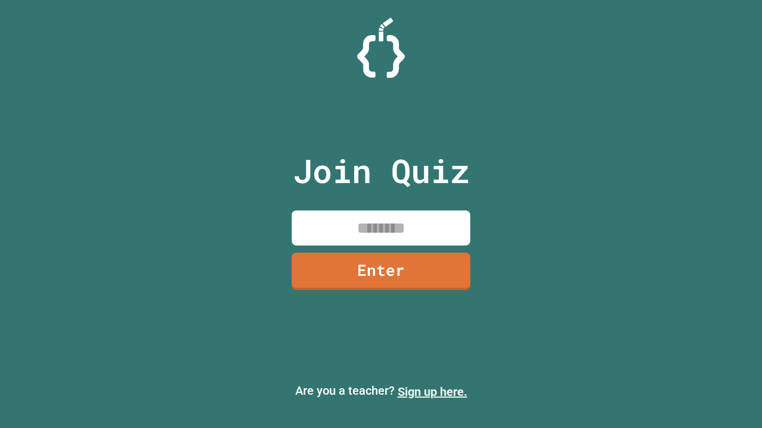
click at [432, 392] on link "Sign up here." at bounding box center [432, 392] width 70 height 14
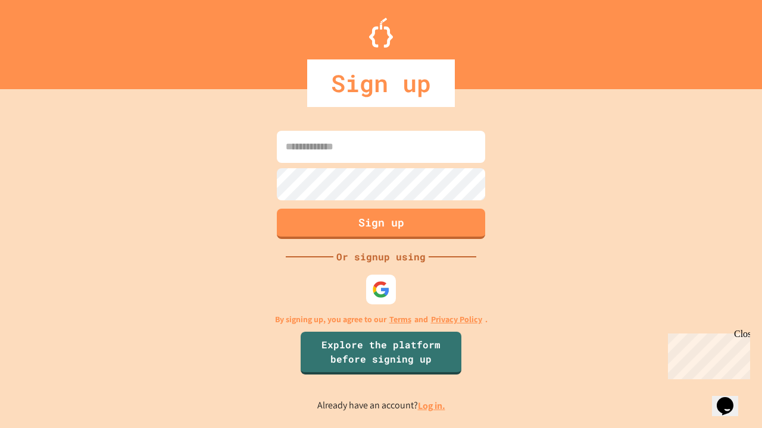
click at [432, 406] on link "Log in." at bounding box center [431, 406] width 27 height 12
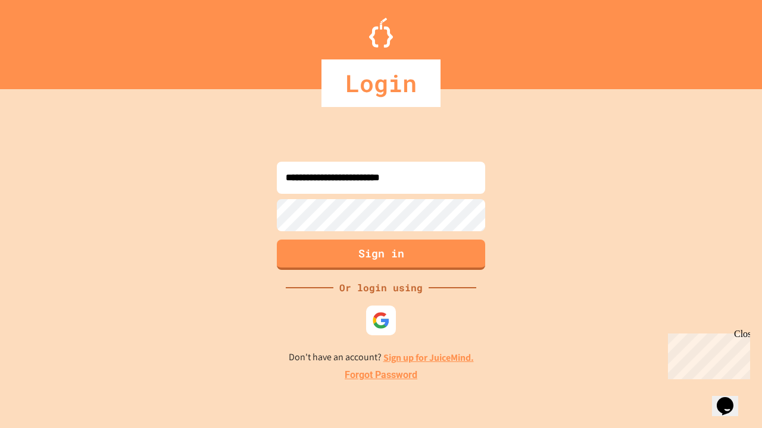
type input "**********"
